Goal: Find specific page/section: Find specific page/section

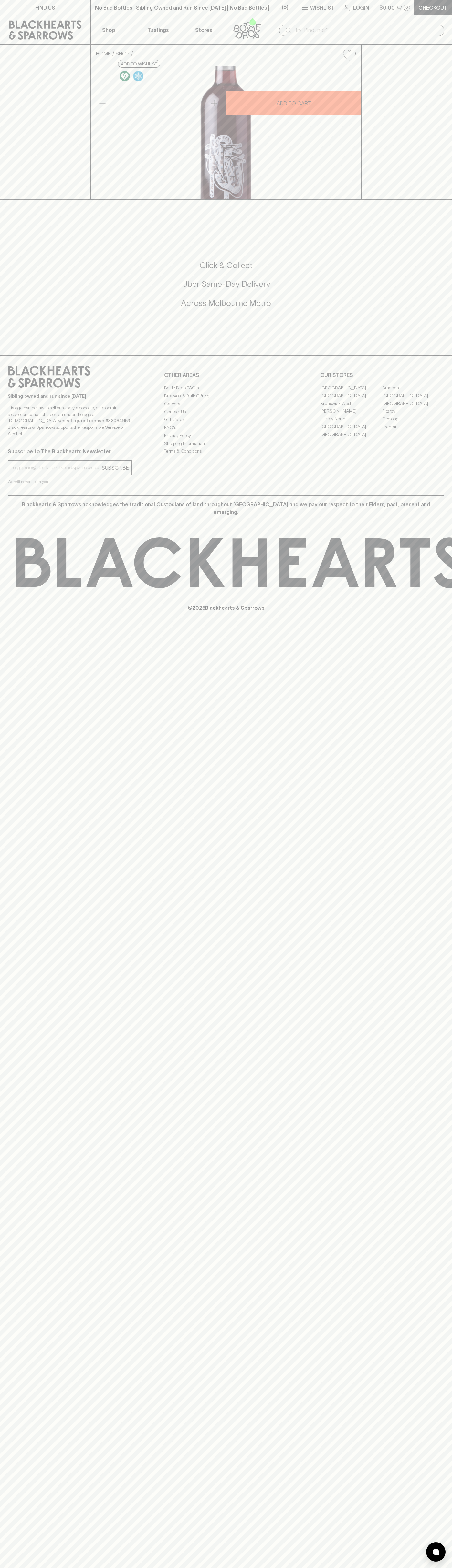
click at [351, 391] on link "Abbotsford" at bounding box center [351, 388] width 62 height 8
click at [26, 13] on link "FIND US" at bounding box center [45, 7] width 90 height 15
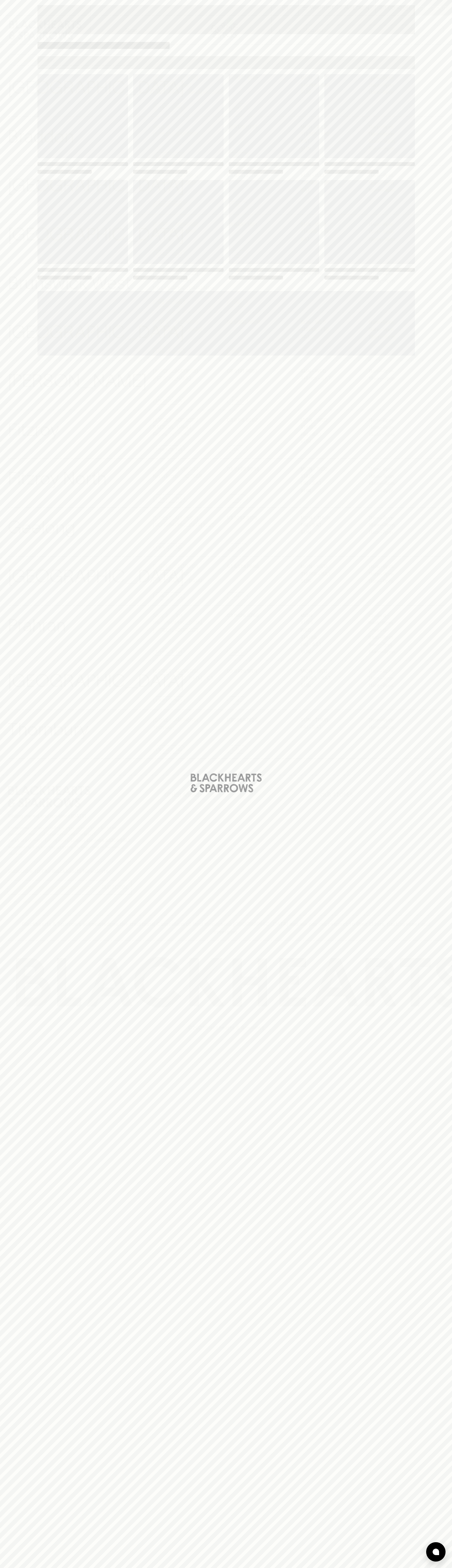
click at [3, 1567] on html "⠀ ⠀ Wishlist Login $0.00 0 Checkout Shop ​ ​ Abbotsford View Store Details 247 …" at bounding box center [226, 784] width 452 height 1568
click at [1, 914] on div "Loading" at bounding box center [226, 784] width 452 height 1568
